Goal: Find specific page/section: Find specific page/section

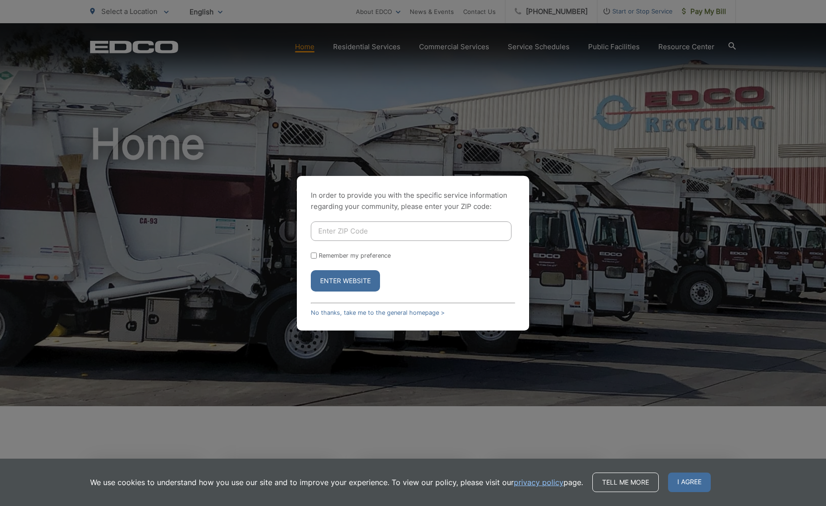
click at [380, 231] on input "Enter ZIP Code" at bounding box center [411, 232] width 201 height 20
type input "92506"
click at [365, 274] on button "Enter Website" at bounding box center [345, 280] width 69 height 21
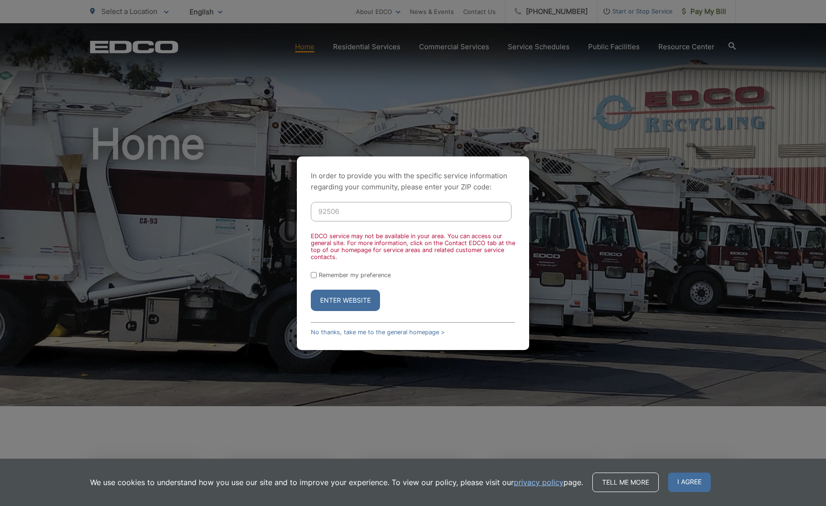
click at [260, 372] on div "In order to provide you with the specific service information regarding your co…" at bounding box center [413, 253] width 826 height 506
click at [248, 156] on div "In order to provide you with the specific service information regarding your co…" at bounding box center [413, 253] width 826 height 506
click at [358, 299] on button "Enter Website" at bounding box center [345, 300] width 69 height 21
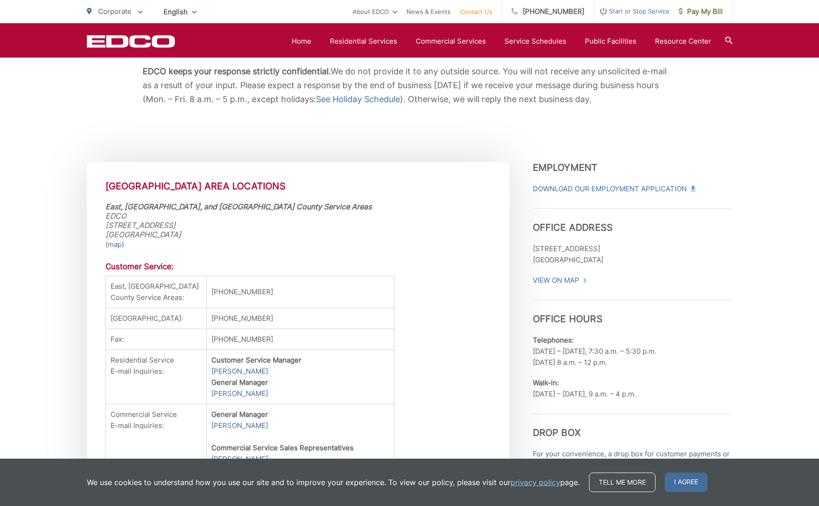
scroll to position [169, 0]
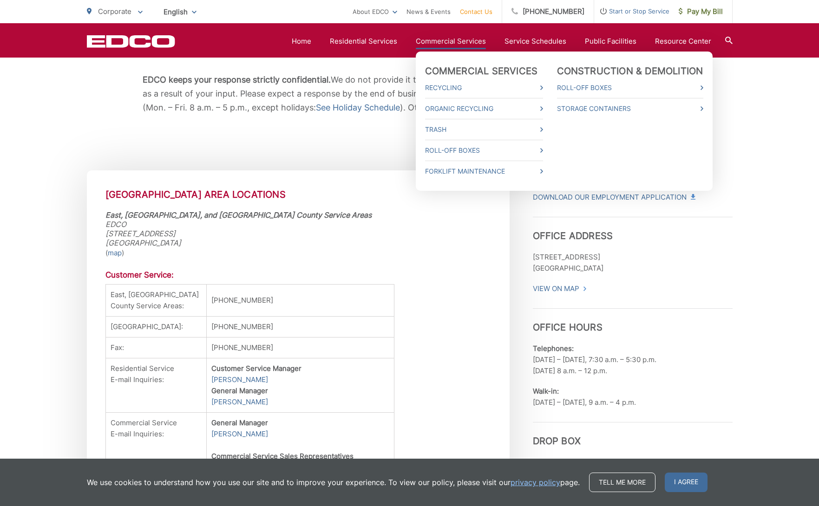
click at [442, 40] on link "Commercial Services" at bounding box center [451, 41] width 70 height 11
